Goal: Transaction & Acquisition: Obtain resource

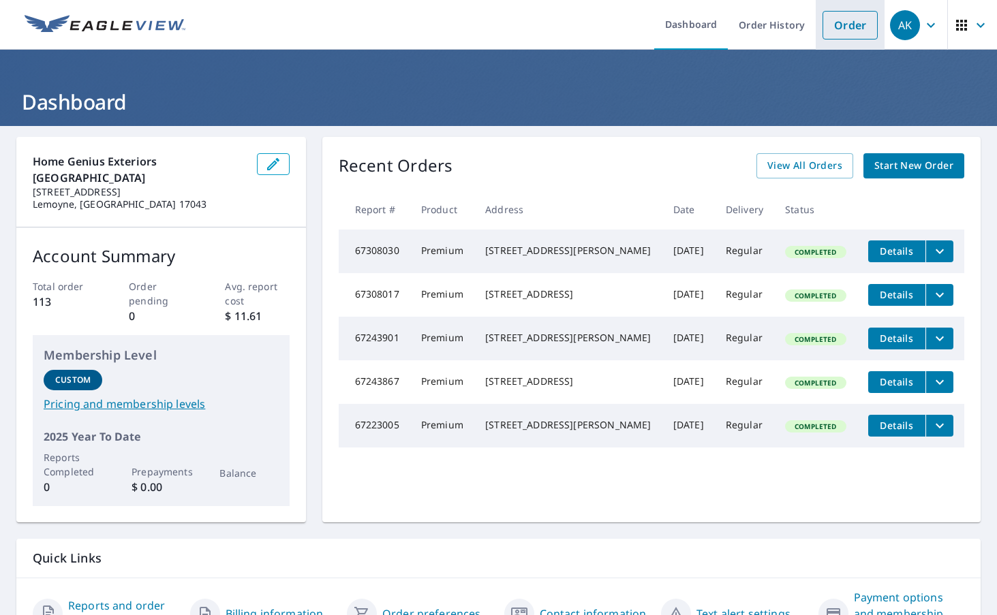
click at [854, 24] on link "Order" at bounding box center [849, 25] width 55 height 29
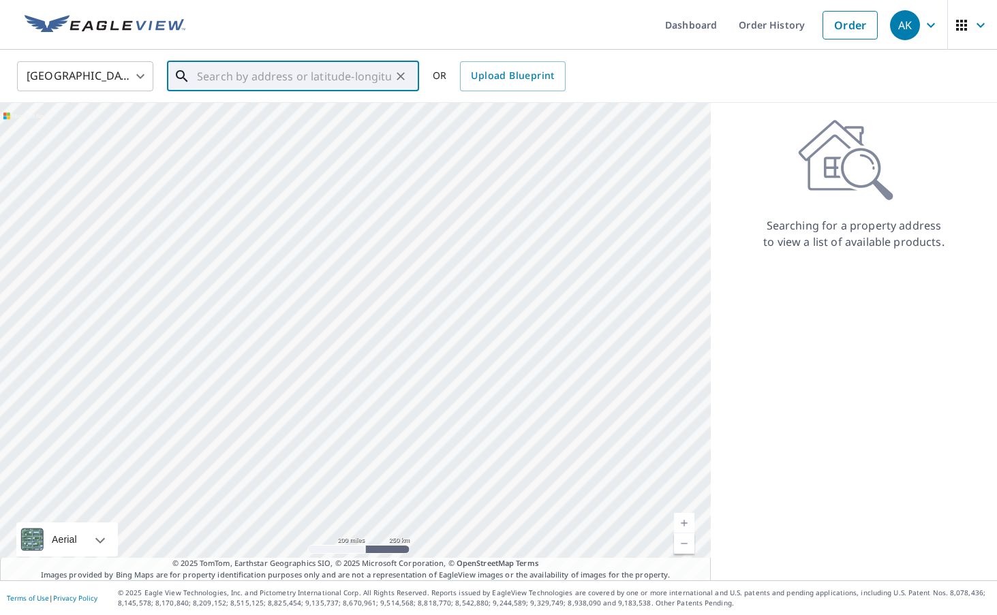
click at [312, 72] on input "text" at bounding box center [294, 76] width 194 height 38
paste input "[STREET_ADDRESS]"
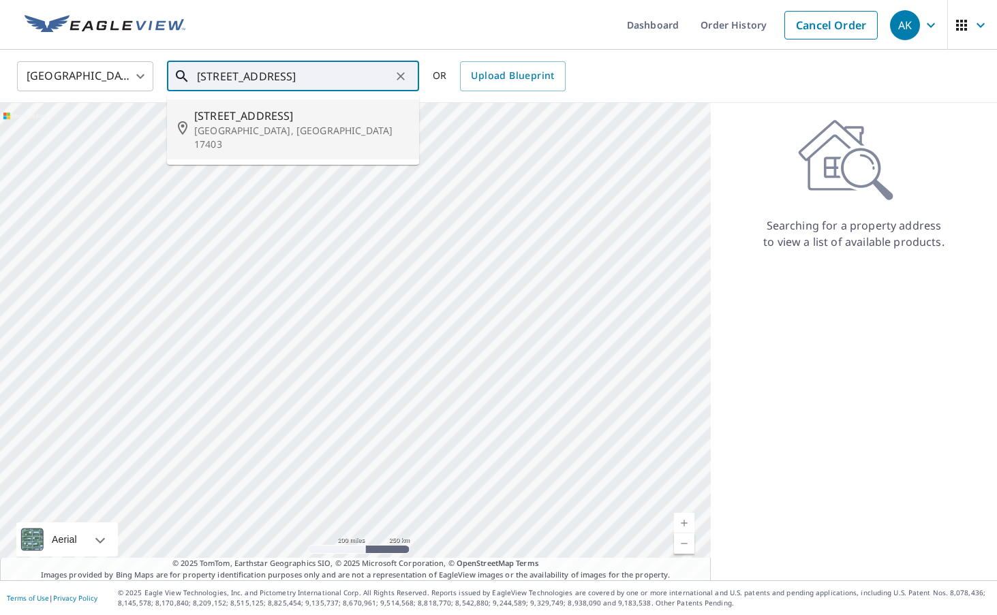
click at [301, 120] on span "[STREET_ADDRESS]" at bounding box center [301, 116] width 214 height 16
type input "[STREET_ADDRESS]"
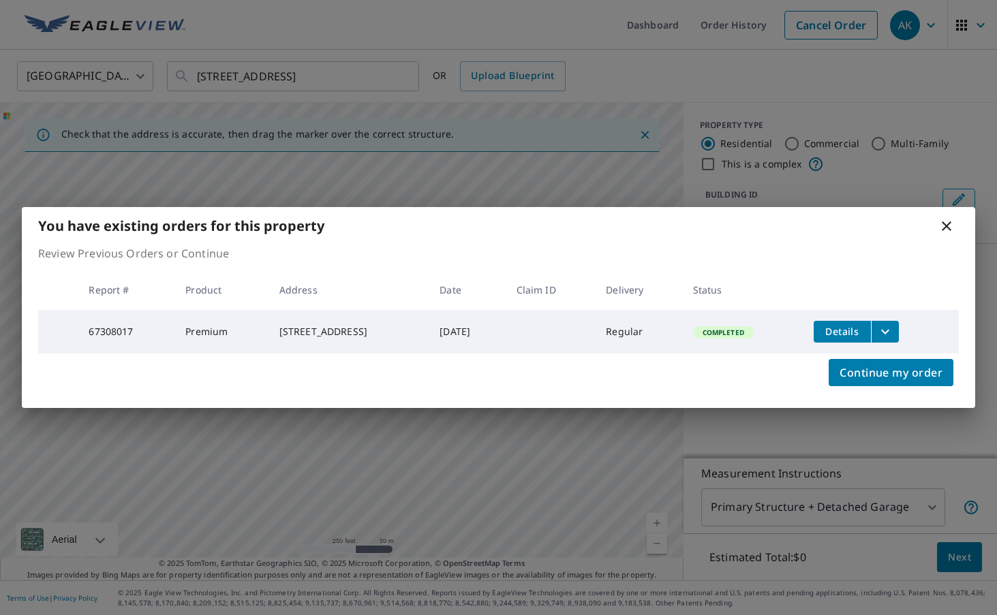
click at [896, 328] on button "filesDropdownBtn-67308017" at bounding box center [885, 332] width 28 height 22
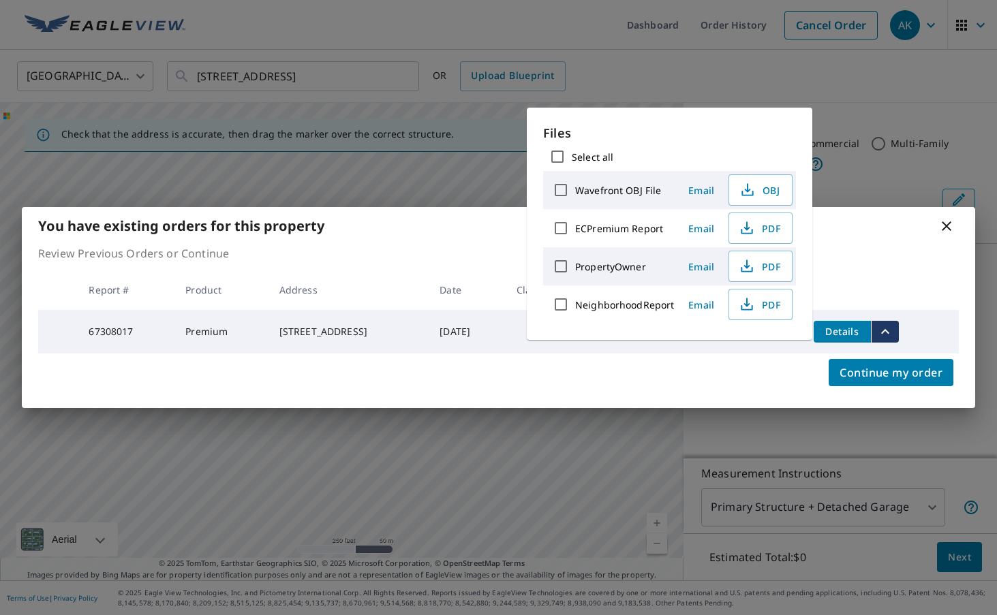
click at [639, 226] on label "ECPremium Report" at bounding box center [619, 228] width 88 height 13
click at [575, 226] on input "ECPremium Report" at bounding box center [560, 228] width 29 height 29
checkbox input "true"
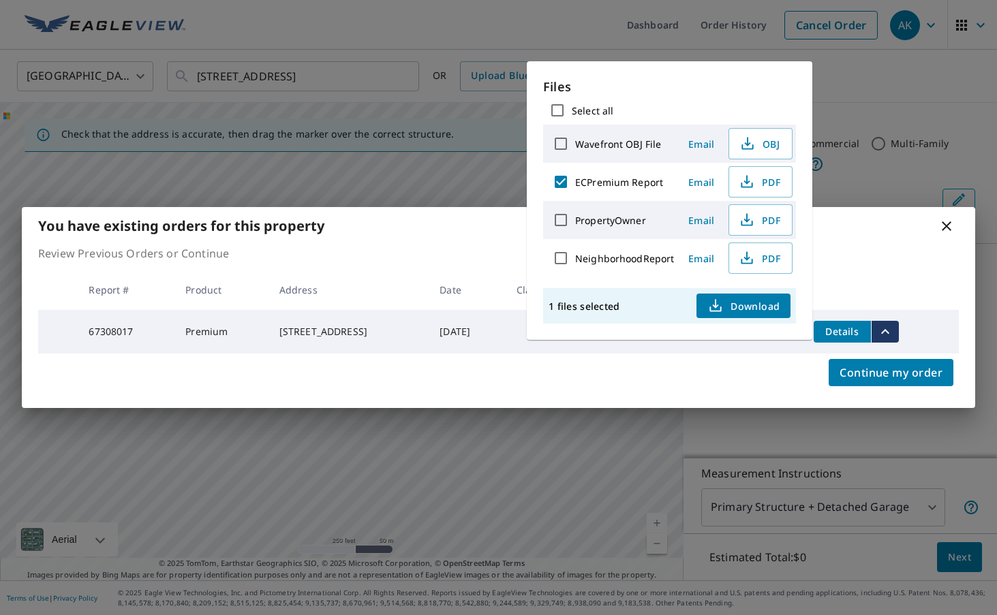
click at [757, 309] on span "Download" at bounding box center [743, 306] width 72 height 16
